Goal: Check status

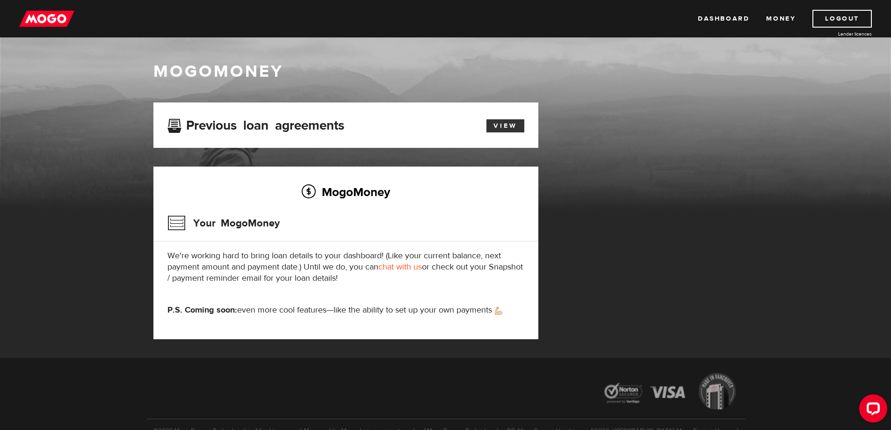
click at [494, 126] on link "View" at bounding box center [505, 125] width 38 height 13
click at [505, 123] on link "View" at bounding box center [505, 125] width 38 height 13
click at [503, 135] on div "Previous loan agreements View" at bounding box center [345, 124] width 385 height 45
click at [508, 131] on link "View" at bounding box center [505, 125] width 38 height 13
click at [510, 130] on link "View" at bounding box center [505, 125] width 38 height 13
